Goal: Task Accomplishment & Management: Use online tool/utility

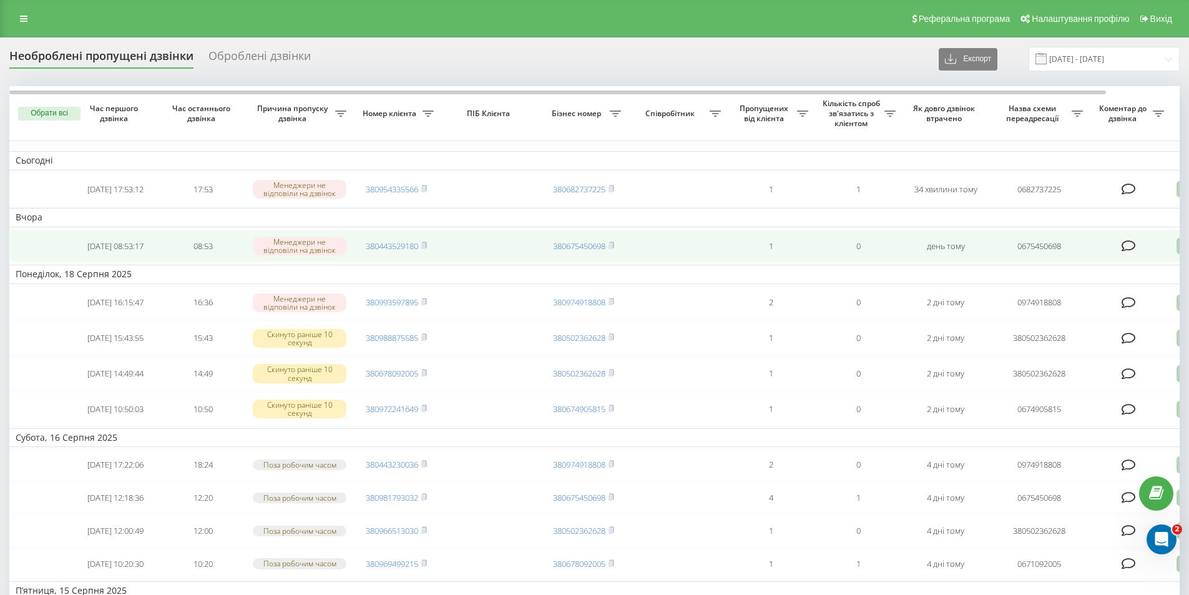
click at [477, 242] on td at bounding box center [490, 246] width 100 height 33
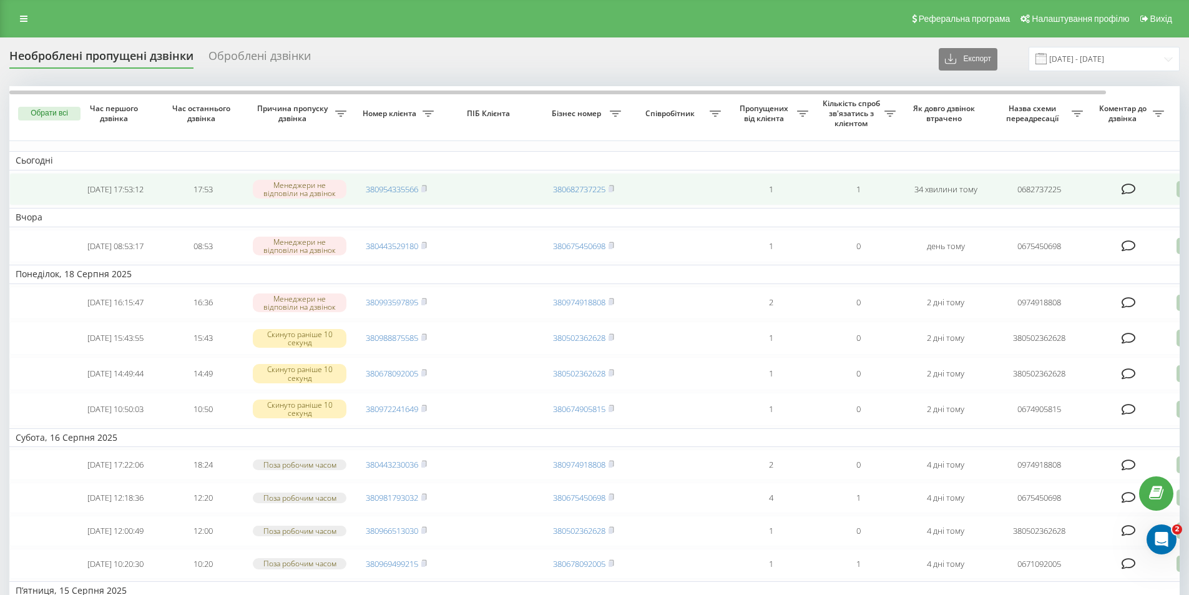
click at [466, 184] on td at bounding box center [490, 189] width 100 height 33
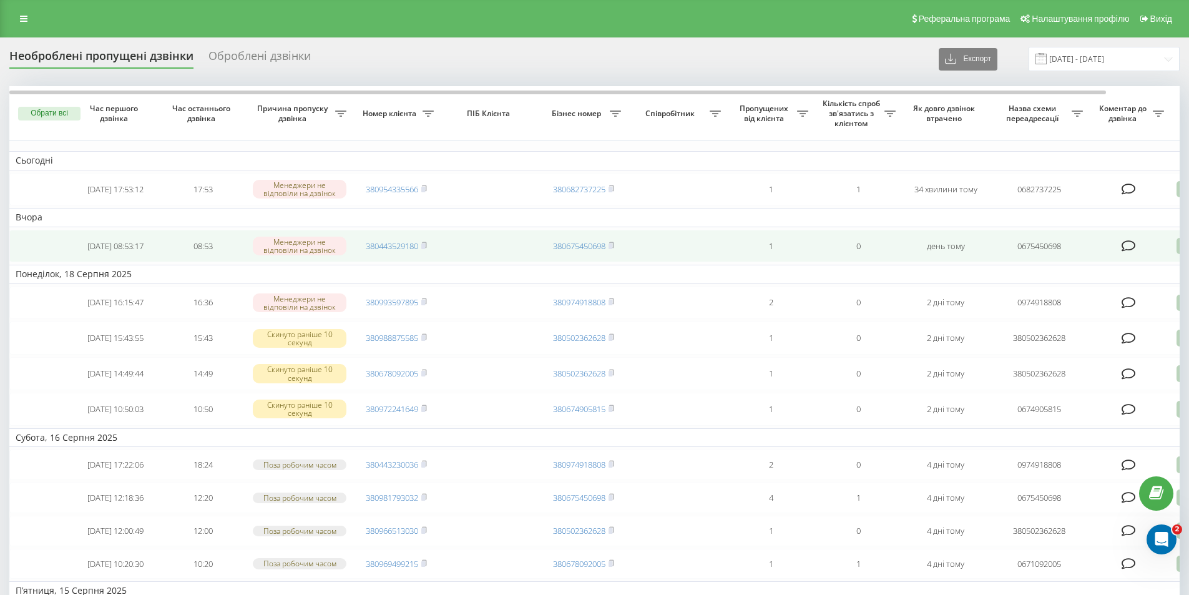
click at [463, 247] on td at bounding box center [490, 246] width 100 height 33
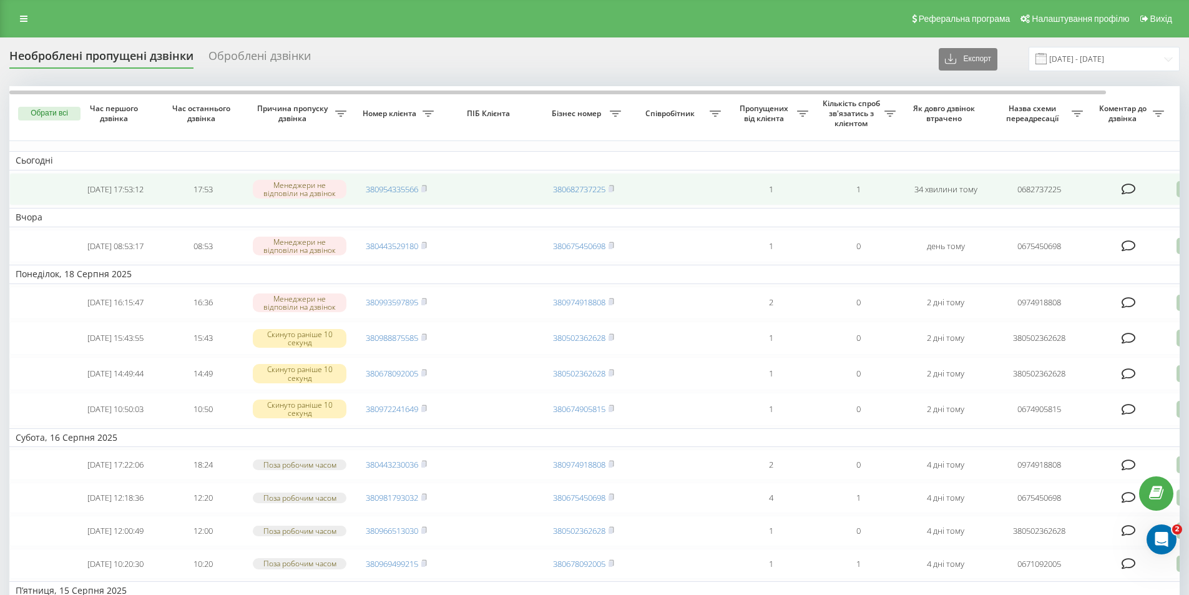
click at [478, 185] on td at bounding box center [490, 189] width 100 height 33
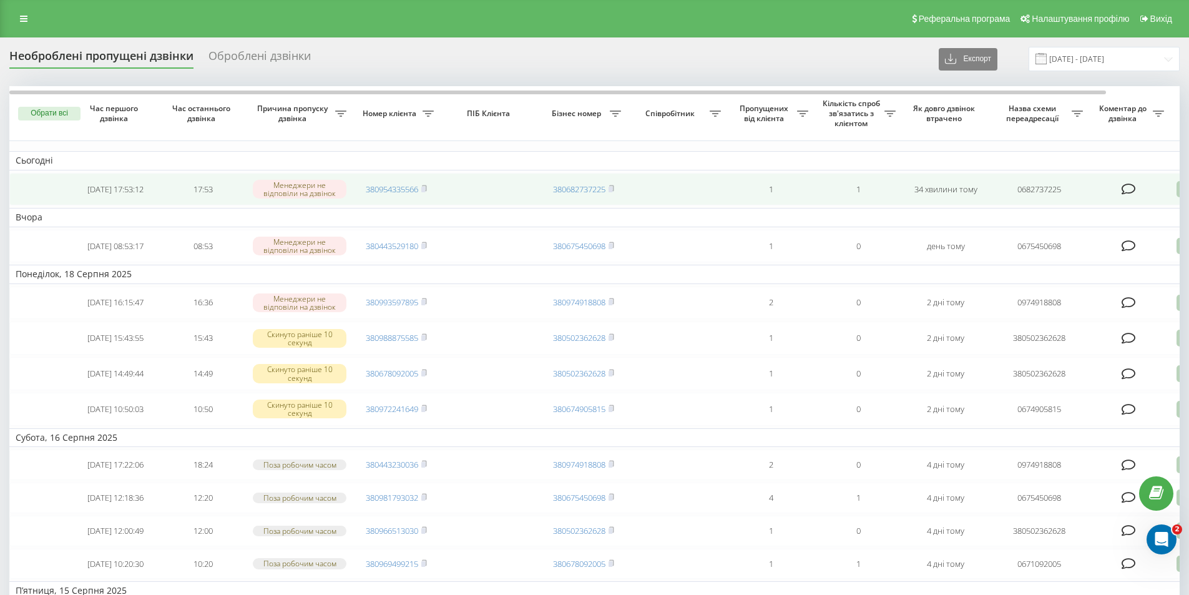
click at [1129, 187] on icon at bounding box center [1129, 189] width 14 height 12
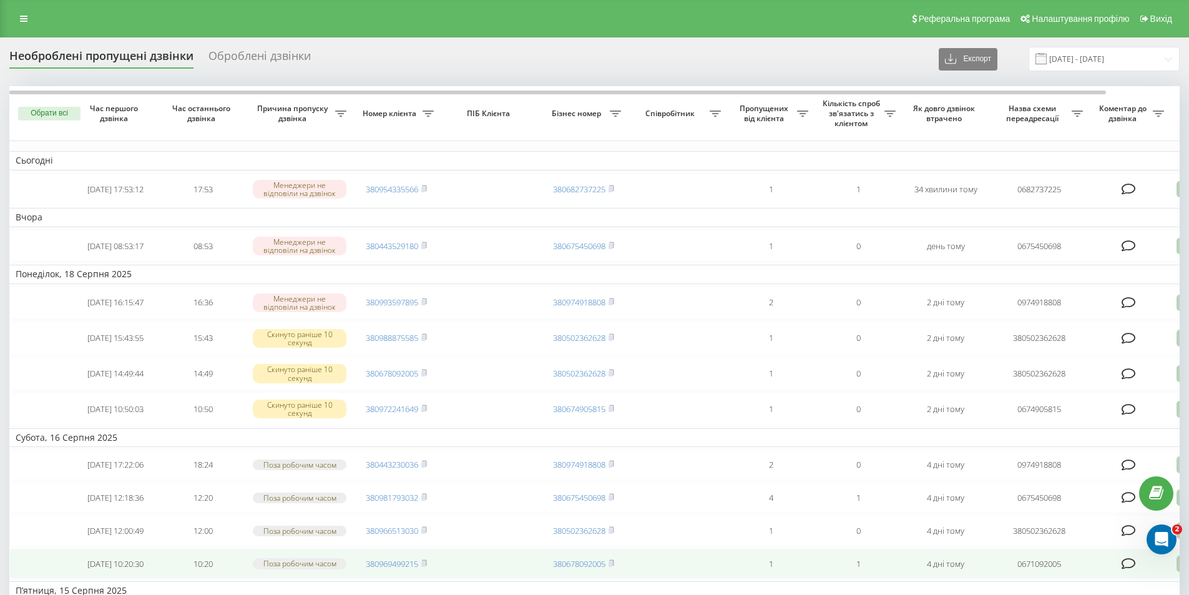
drag, startPoint x: 1163, startPoint y: 589, endPoint x: 1159, endPoint y: 578, distance: 11.3
click at [1163, 588] on td "П’ятниця, 15 Серпня 2025" at bounding box center [633, 590] width 1249 height 19
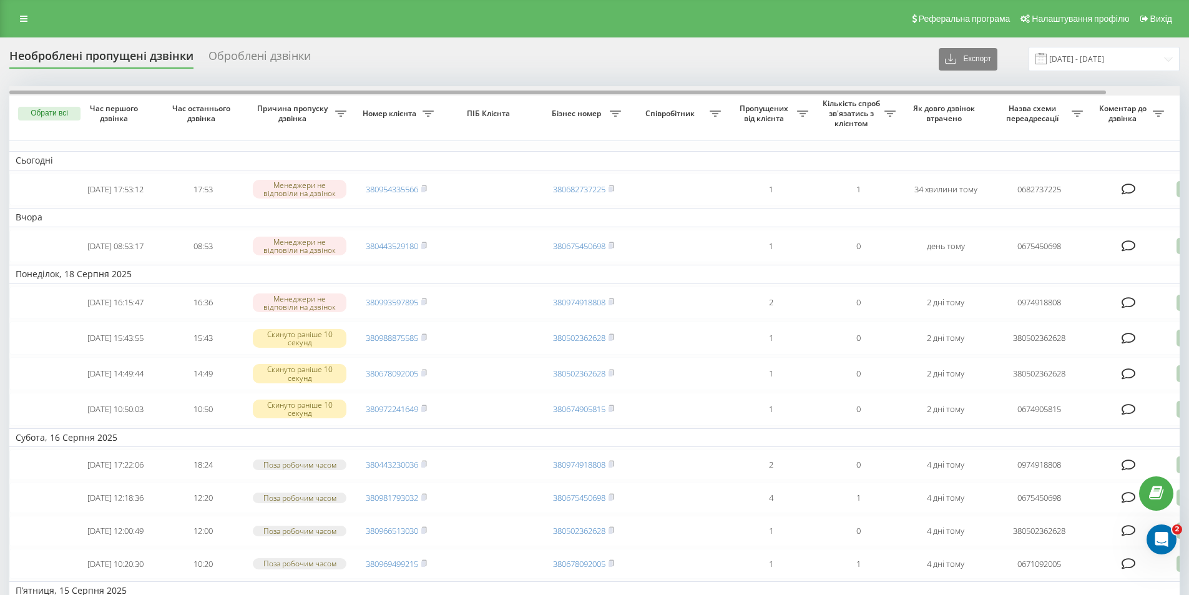
scroll to position [0, 78]
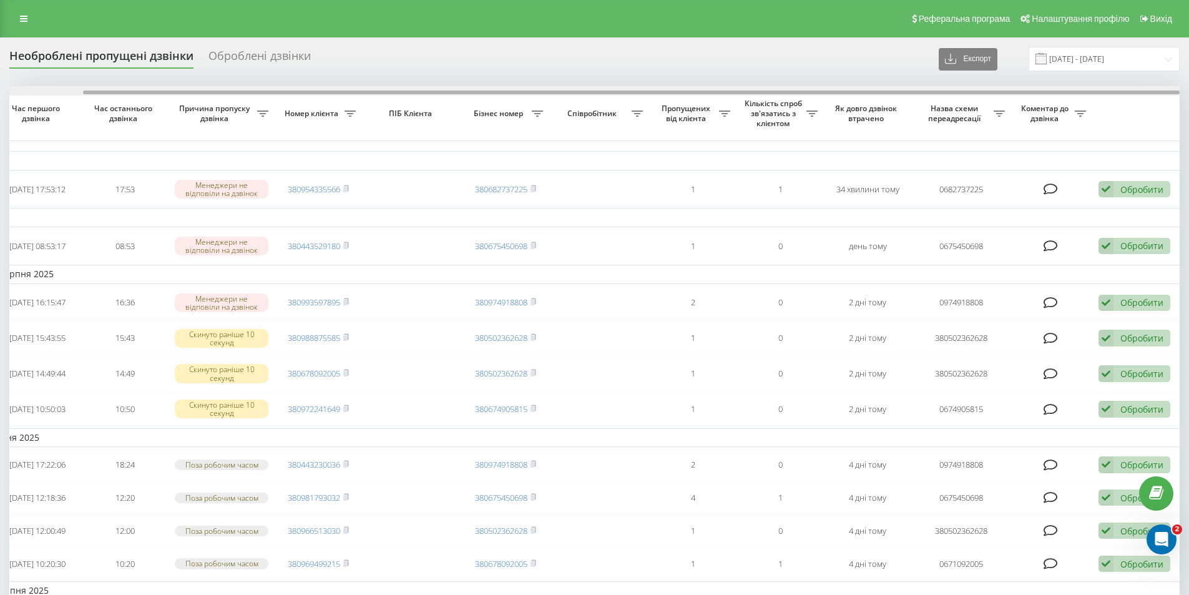
drag, startPoint x: 885, startPoint y: 91, endPoint x: 1079, endPoint y: 97, distance: 194.2
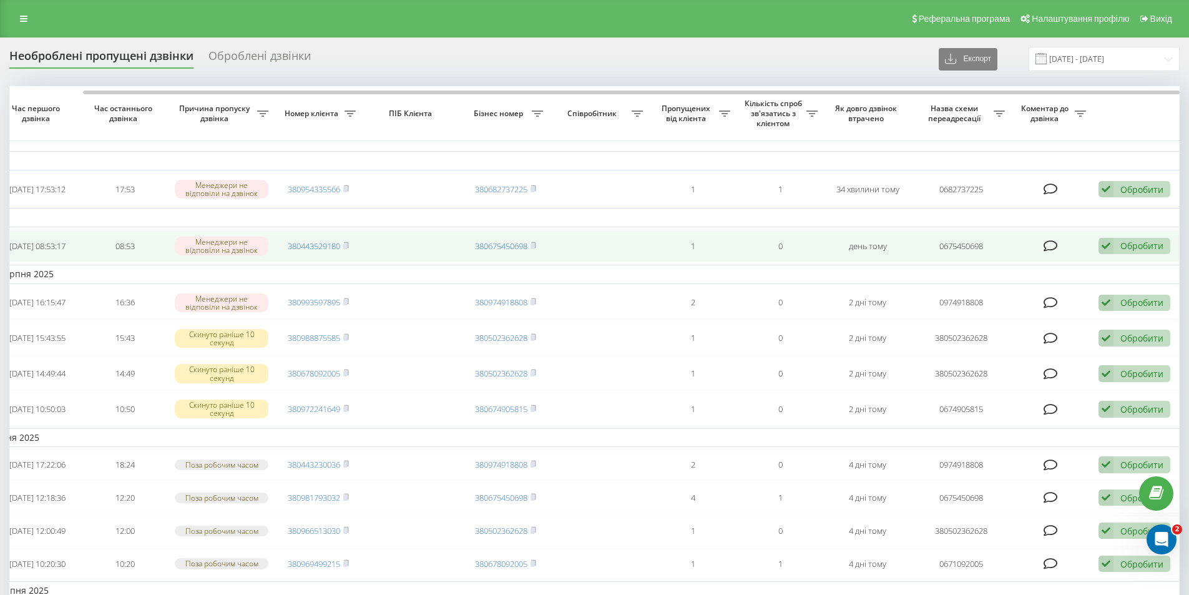
click at [1116, 245] on div "Обробити Не вдалося зв'язатися Зв'язався з клієнтом за допомогою іншого каналу …" at bounding box center [1135, 246] width 72 height 17
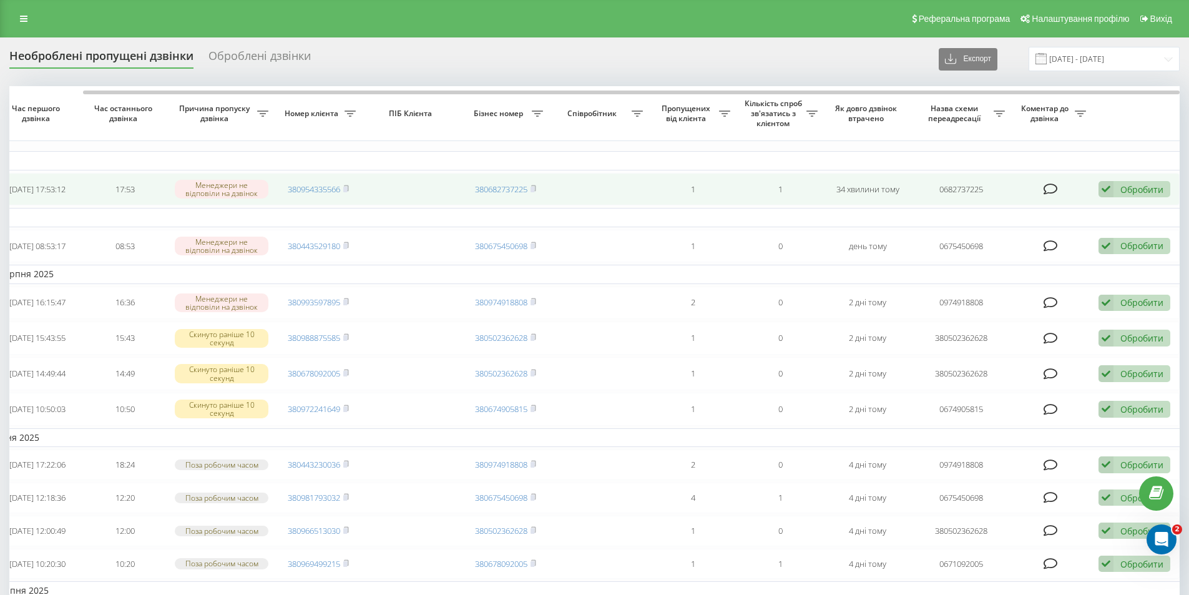
click at [1125, 182] on div "Обробити Не вдалося зв'язатися Зв'язався з клієнтом за допомогою іншого каналу …" at bounding box center [1135, 189] width 72 height 17
click at [997, 229] on span "Зв'язався з клієнтом за допомогою іншого каналу" at bounding box center [1053, 231] width 214 height 12
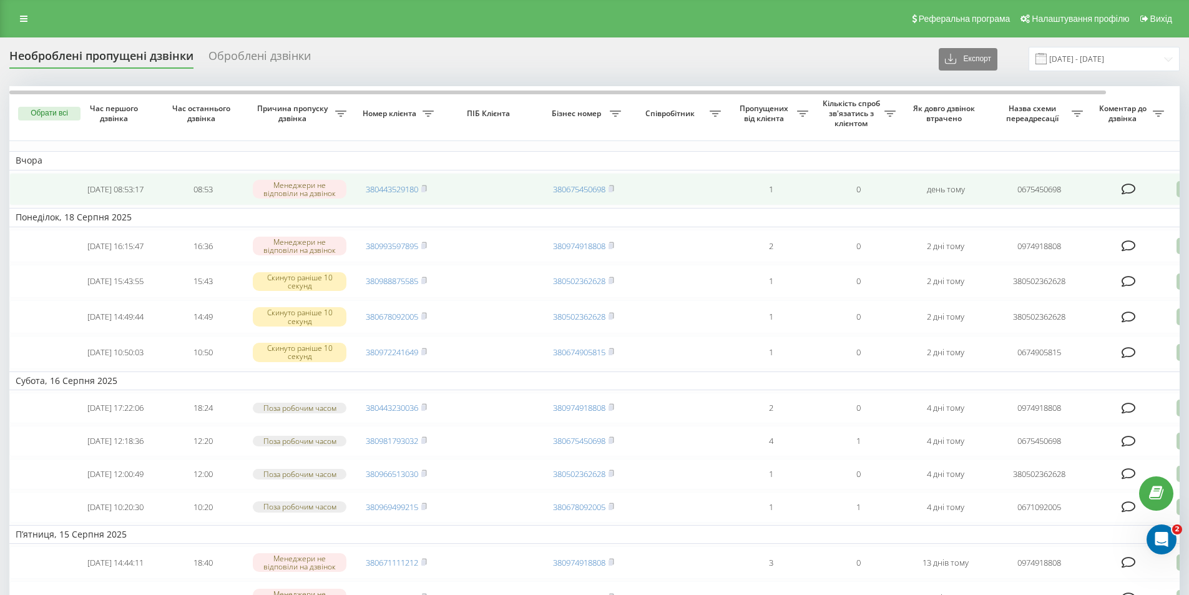
click at [1179, 190] on icon at bounding box center [1184, 189] width 15 height 17
click at [1081, 276] on span "Інший варіант" at bounding box center [1056, 276] width 62 height 12
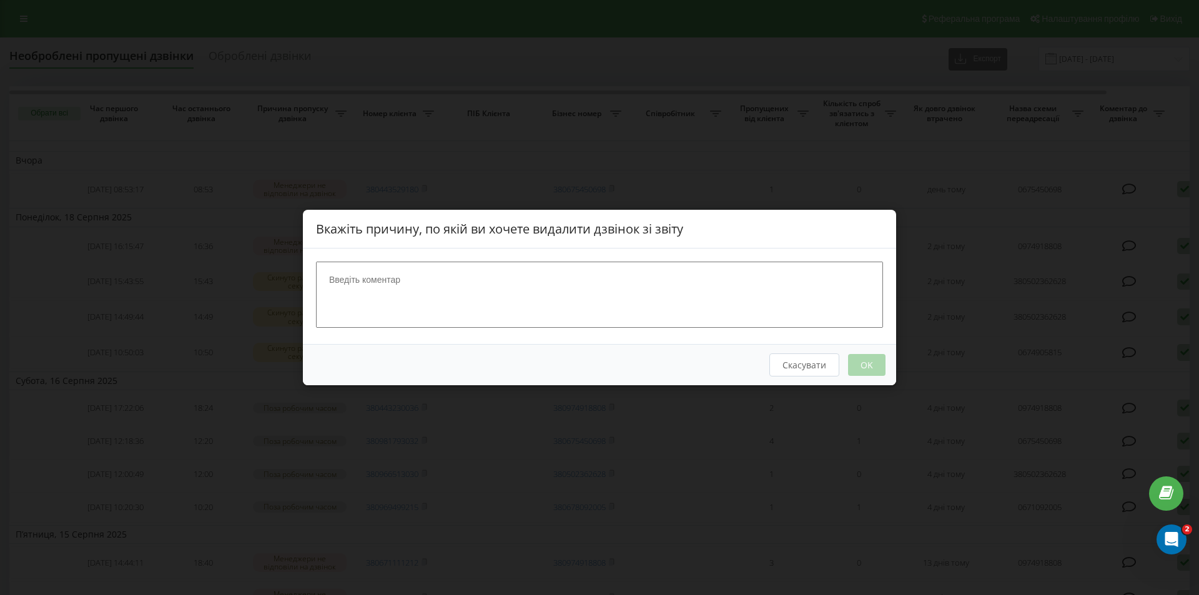
click at [549, 294] on textarea at bounding box center [599, 295] width 567 height 66
type textarea "Спам"
click at [865, 362] on button "OK" at bounding box center [866, 365] width 37 height 22
